Goal: Task Accomplishment & Management: Use online tool/utility

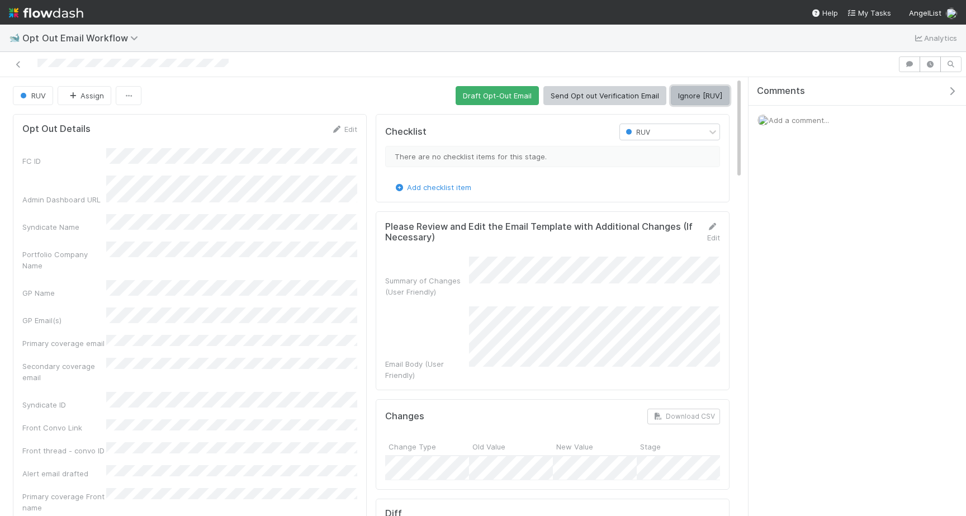
click at [701, 90] on button "Ignore [RUV]" at bounding box center [700, 95] width 59 height 19
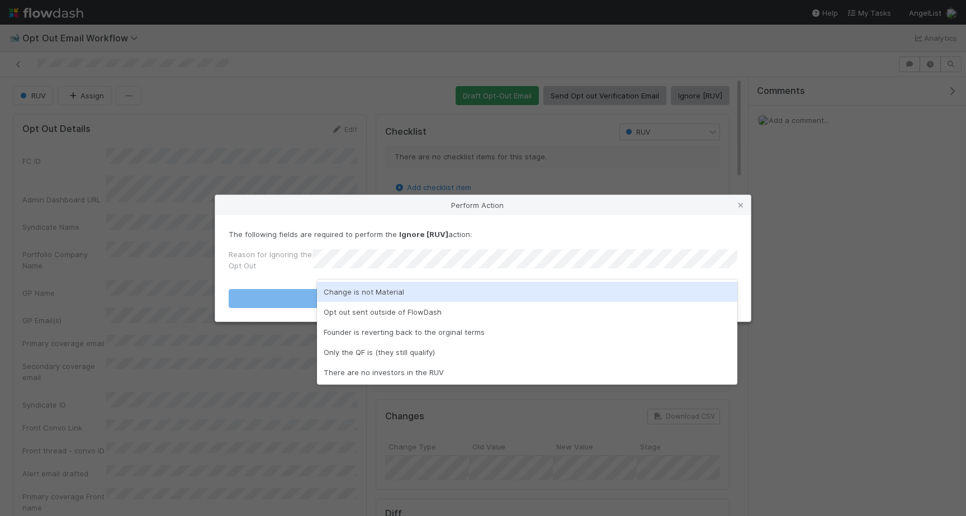
click at [489, 278] on form "The following fields are required to perform the Ignore [RUV] action: Reason fo…" at bounding box center [483, 268] width 509 height 79
click at [477, 290] on div "Change is not Material" at bounding box center [527, 292] width 420 height 20
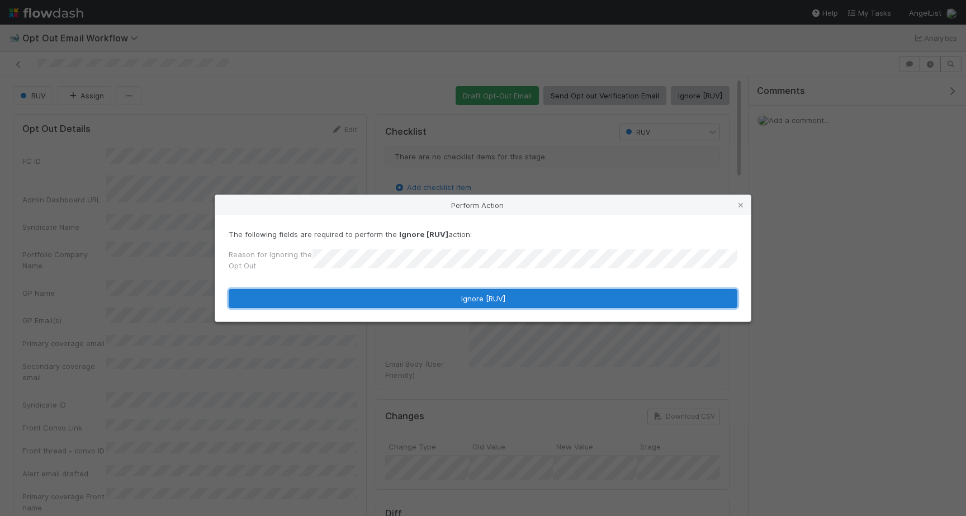
click at [477, 305] on button "Ignore [RUV]" at bounding box center [483, 298] width 509 height 19
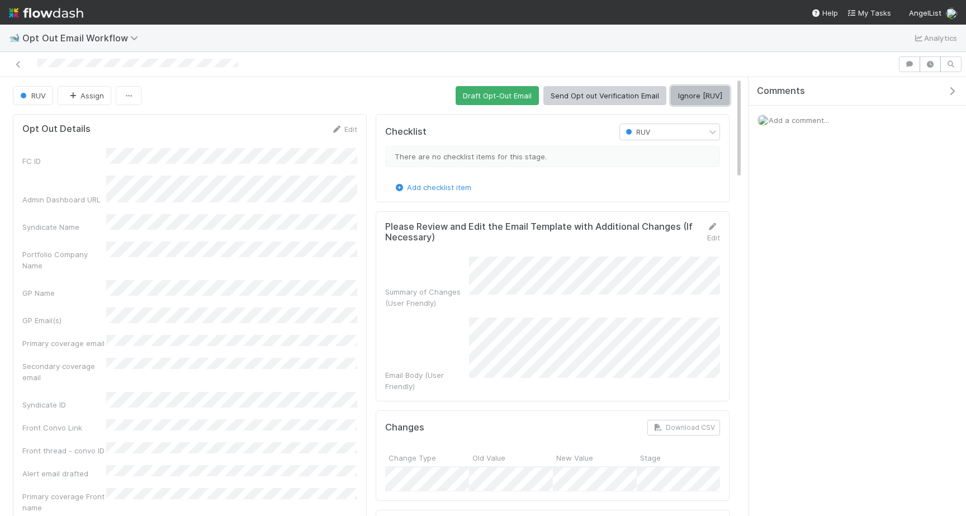
click at [702, 101] on button "Ignore [RUV]" at bounding box center [700, 95] width 59 height 19
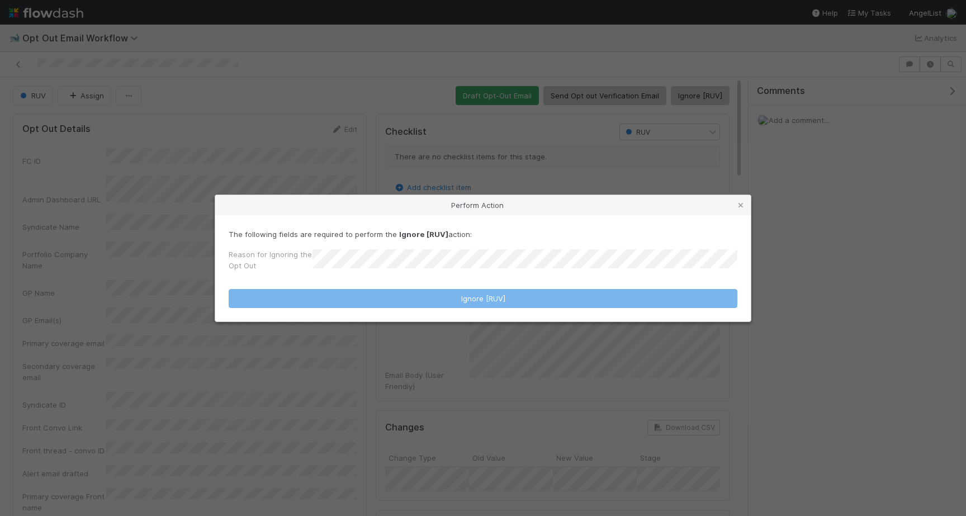
click at [310, 273] on div "Reason for Ignoring the Opt Out" at bounding box center [271, 262] width 84 height 27
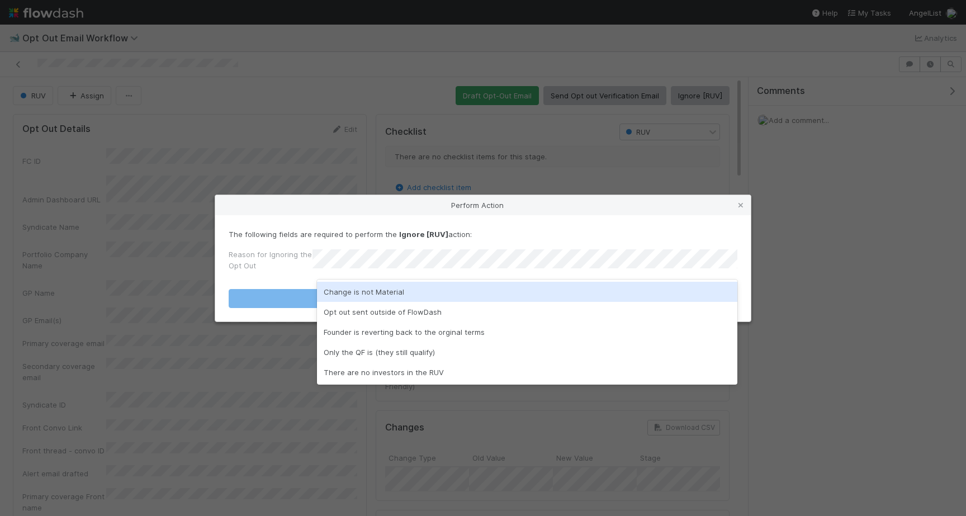
click at [361, 290] on div "Change is not Material" at bounding box center [527, 292] width 420 height 20
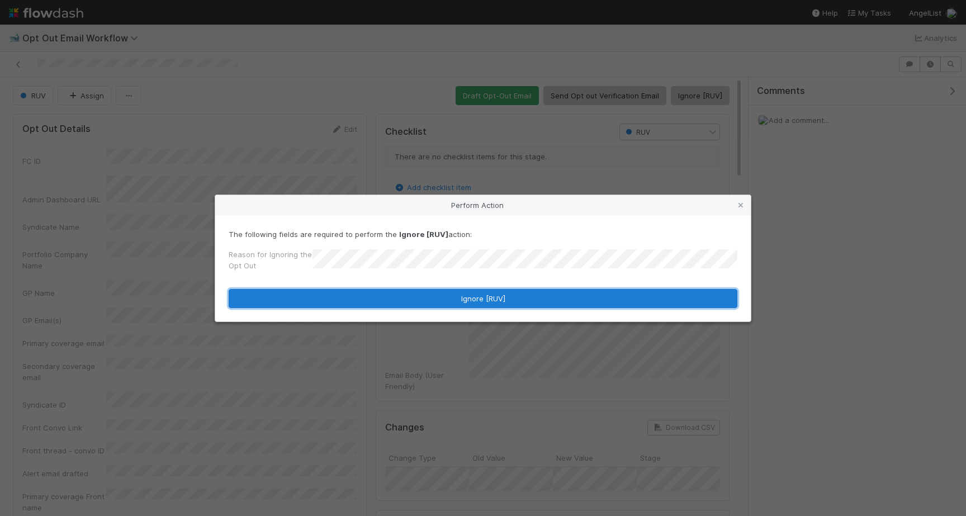
click at [361, 293] on button "Ignore [RUV]" at bounding box center [483, 298] width 509 height 19
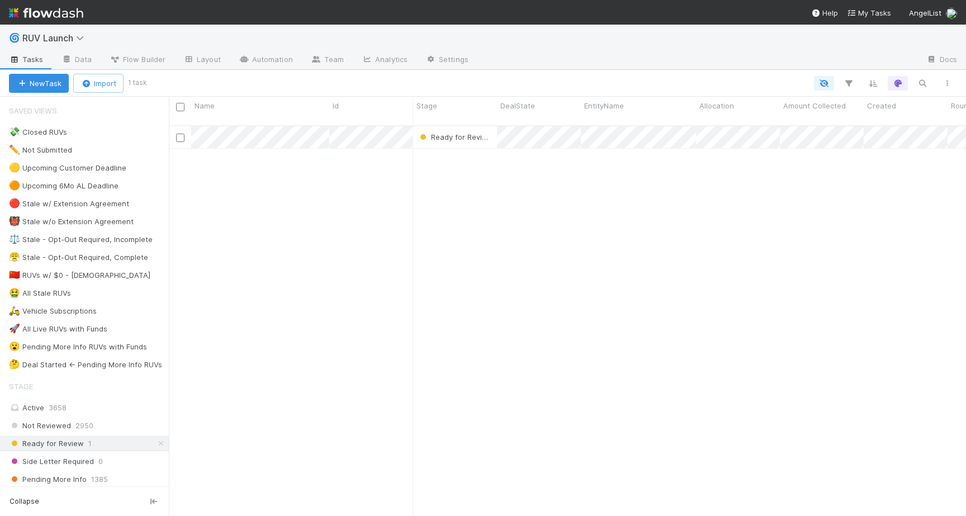
scroll to position [399, 797]
click at [80, 34] on icon at bounding box center [81, 38] width 11 height 9
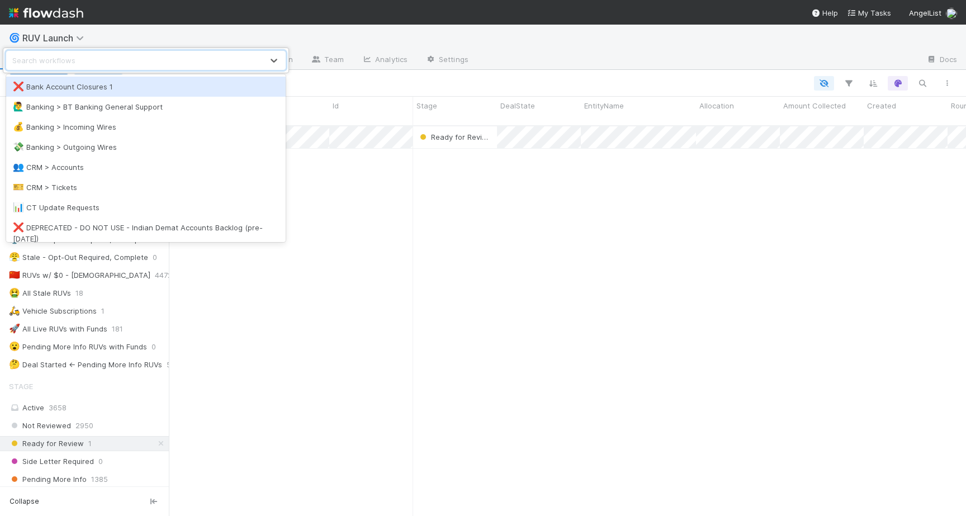
click at [157, 21] on div "option Bank Account Closures 1 focused, 1 of 33. 33 results available. Use Up a…" at bounding box center [483, 258] width 966 height 516
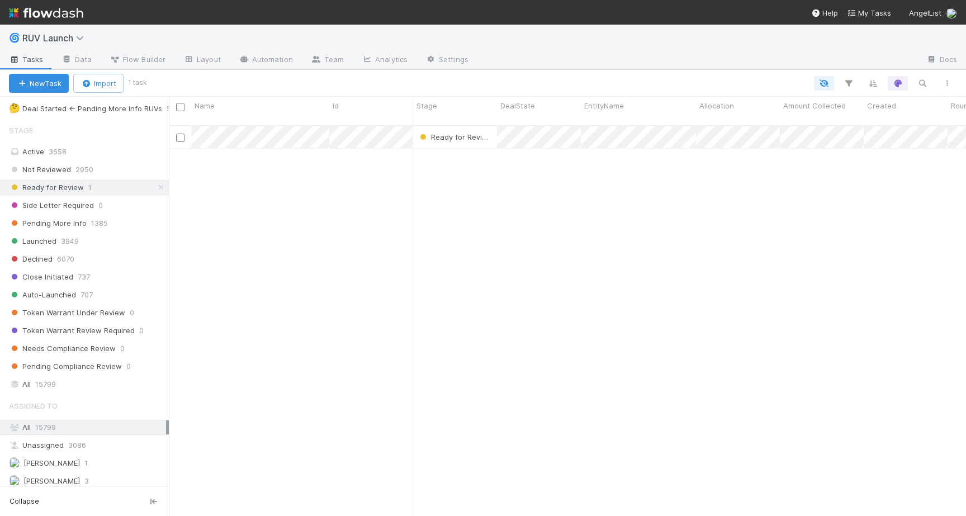
scroll to position [351, 0]
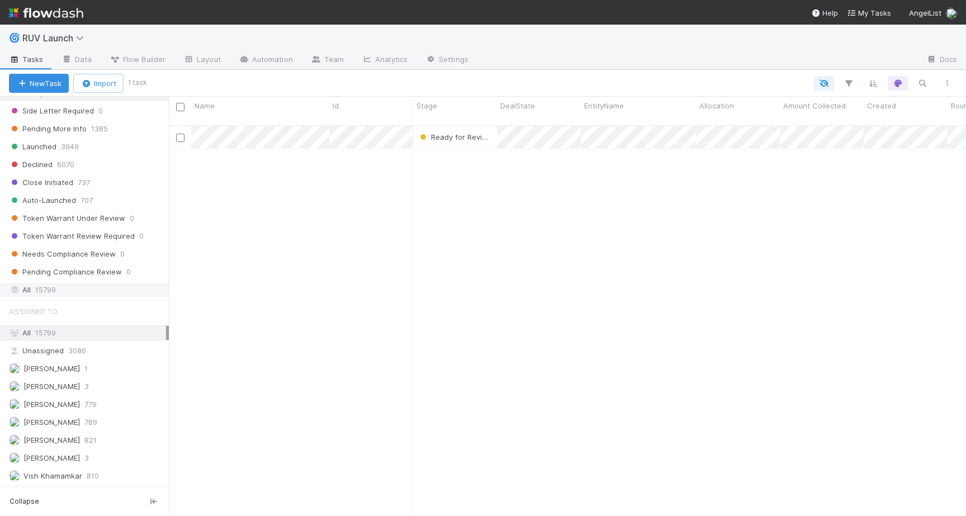
click at [40, 288] on span "15799" at bounding box center [45, 290] width 21 height 14
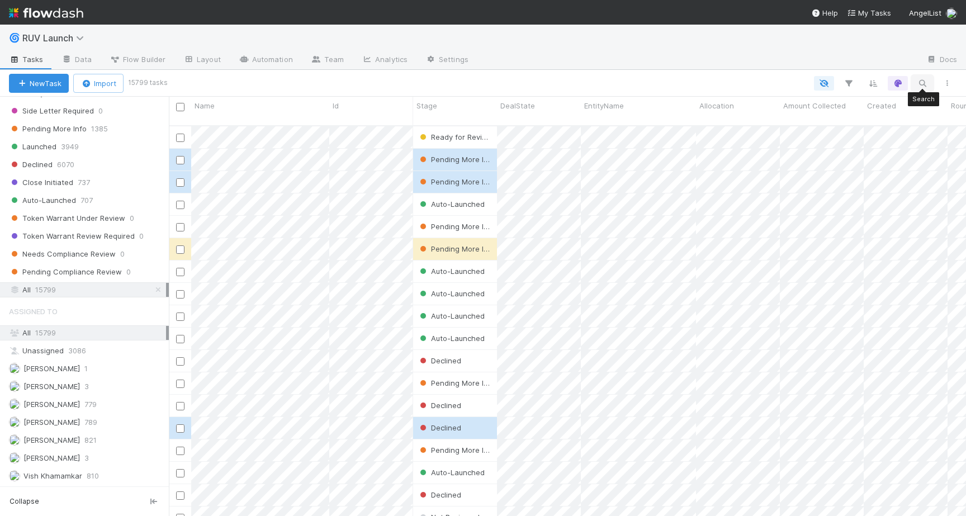
scroll to position [399, 797]
click at [917, 83] on icon "button" at bounding box center [922, 83] width 11 height 10
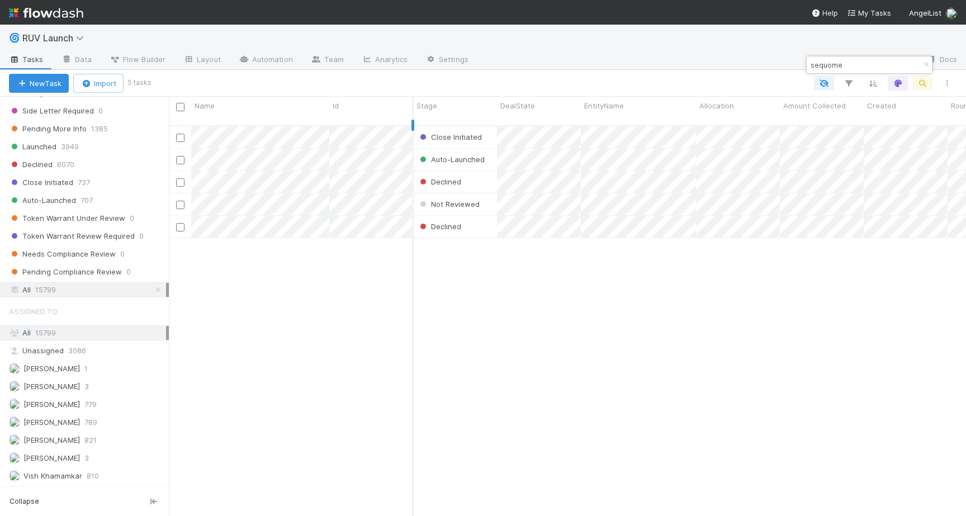
type input "sequome"
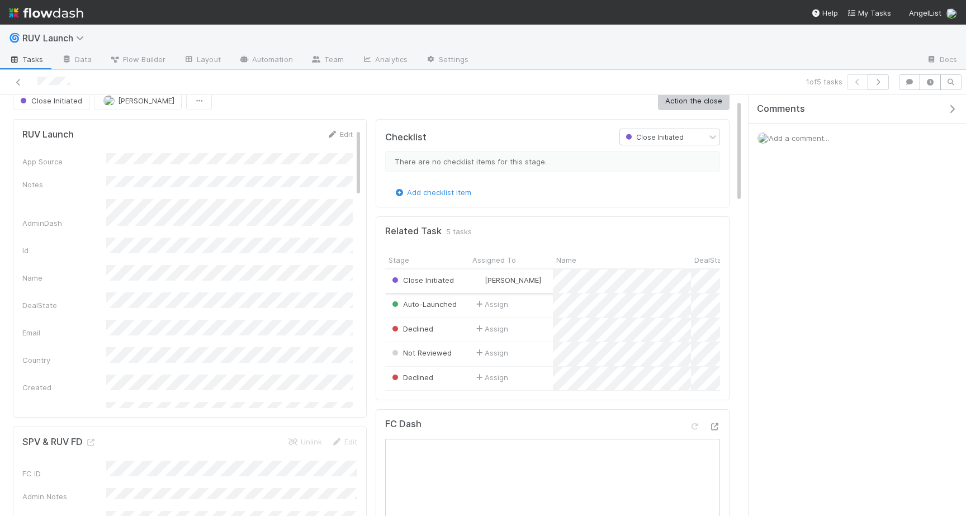
scroll to position [18, 0]
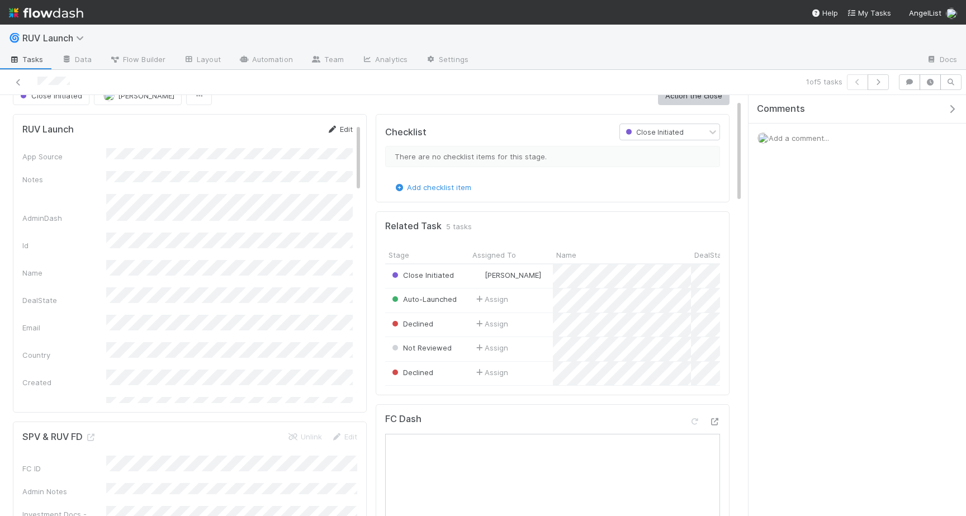
click at [343, 125] on link "Edit" at bounding box center [340, 129] width 26 height 9
click at [293, 135] on button "Save" at bounding box center [293, 133] width 32 height 19
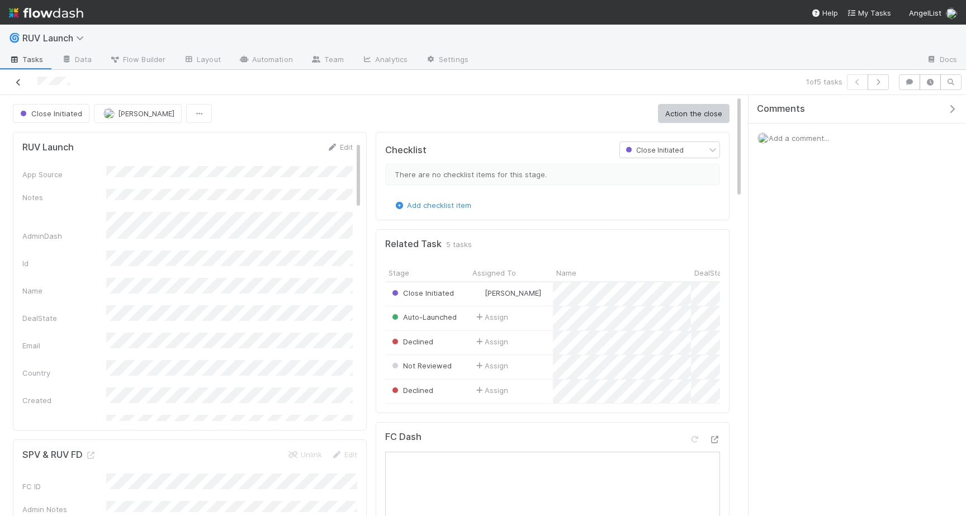
click at [20, 79] on icon at bounding box center [18, 82] width 11 height 7
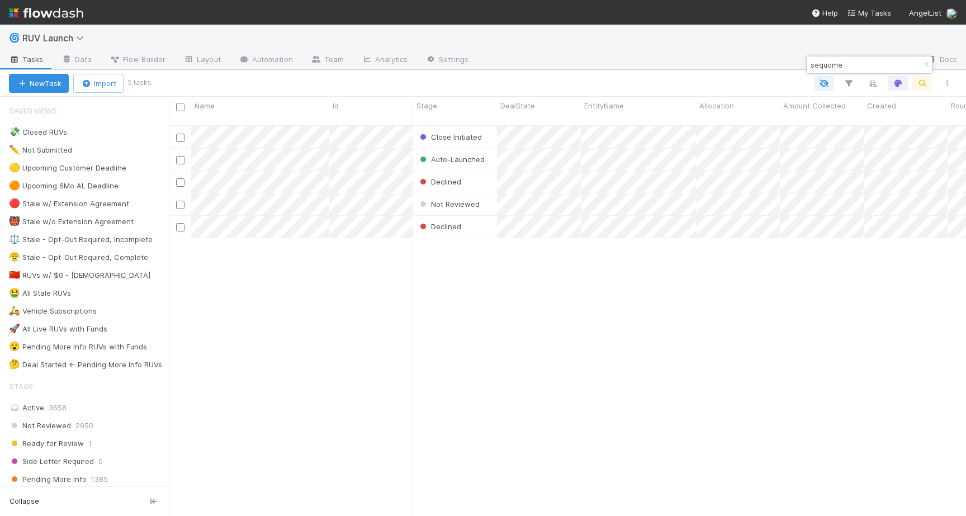
scroll to position [399, 797]
click at [619, 288] on div "Close Initiated 1 0 0 0 Auto-Launched 0 0 0 0 Declined 1 0 0 0 Not Reviewed 0 0…" at bounding box center [567, 325] width 797 height 399
